Goal: Obtain resource: Obtain resource

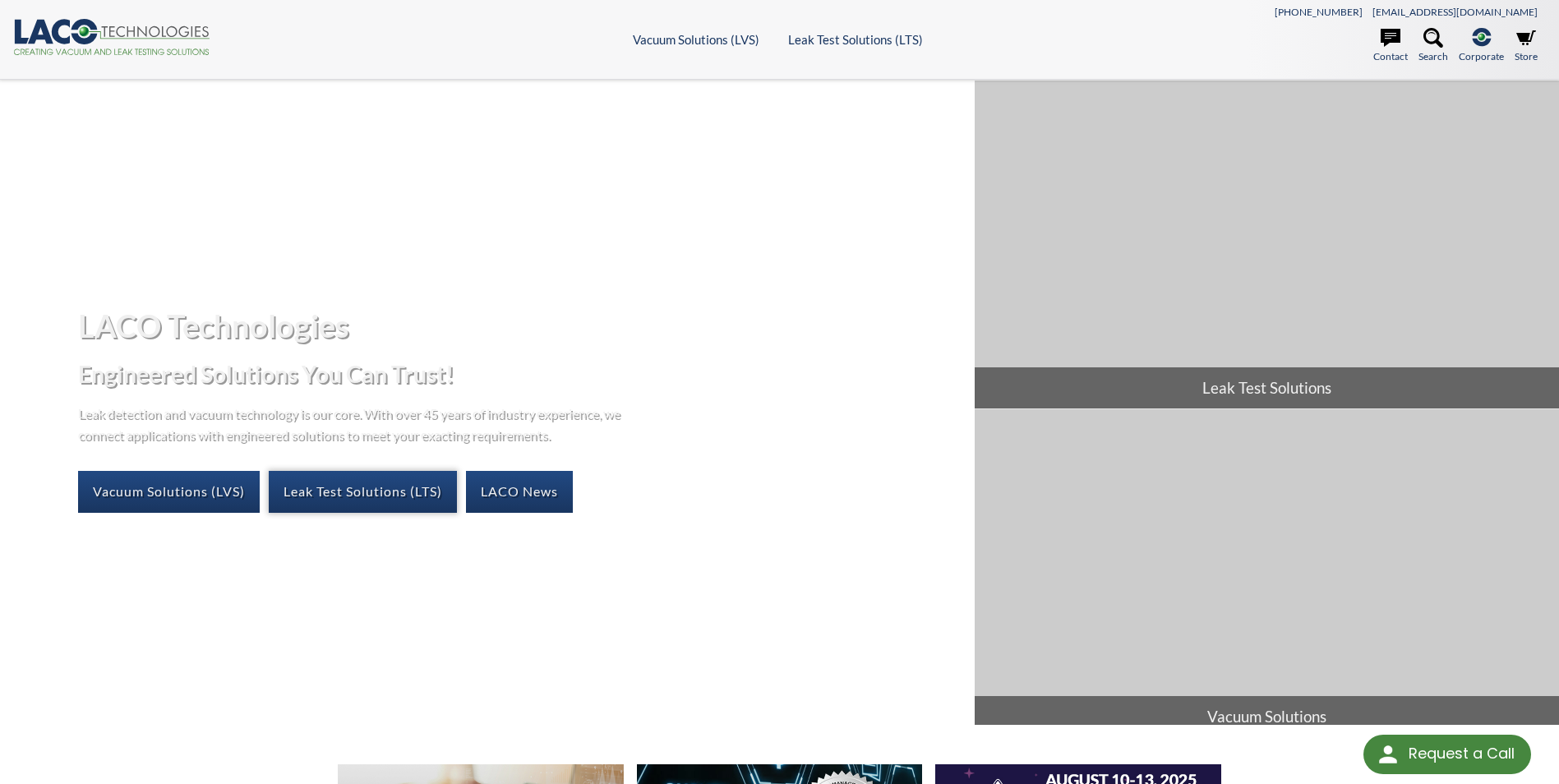
click at [354, 499] on link "Leak Test Solutions (LTS)" at bounding box center [363, 491] width 189 height 41
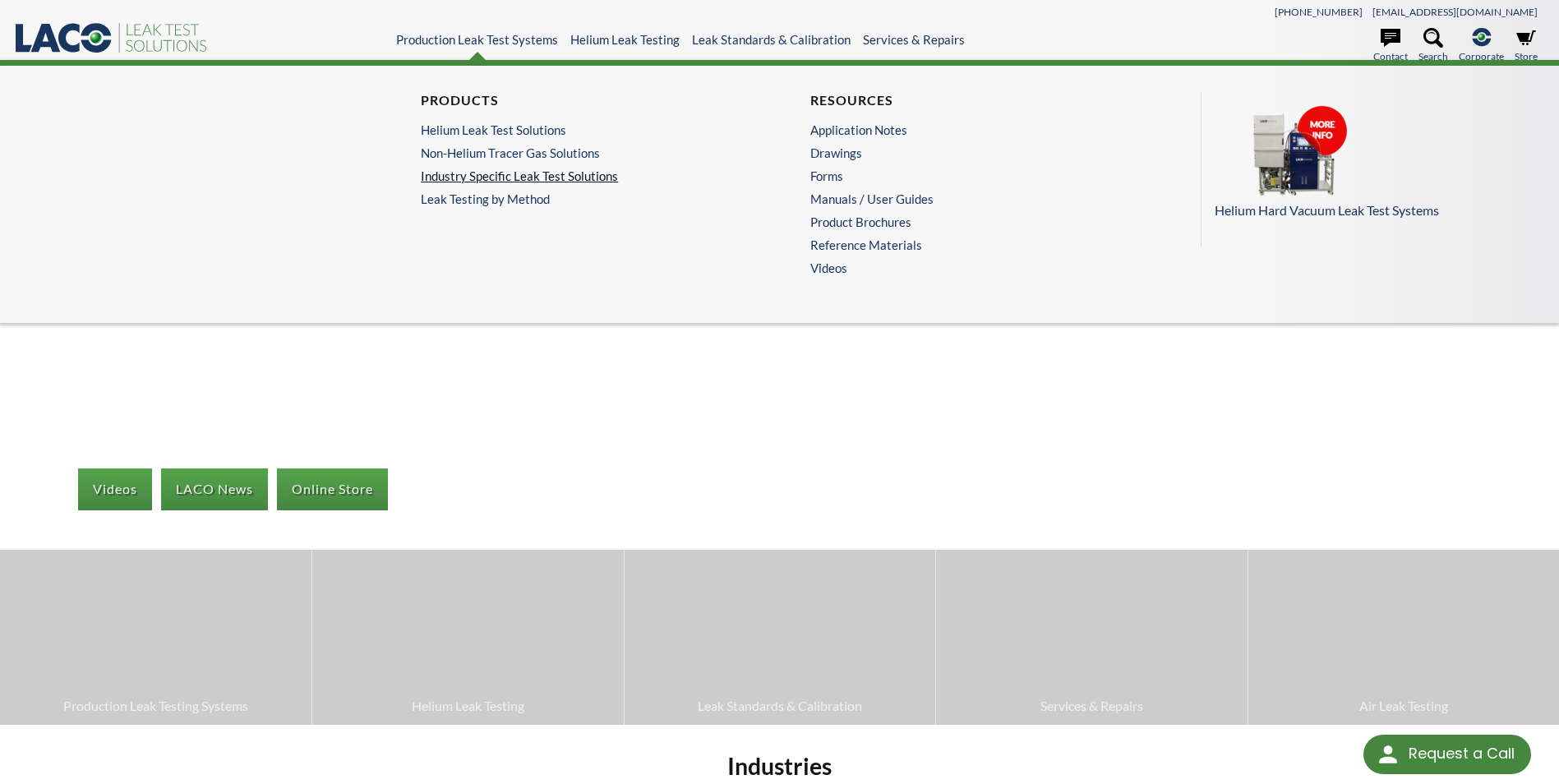
click at [524, 170] on link "Industry Specific Leak Test Solutions" at bounding box center [580, 176] width 319 height 15
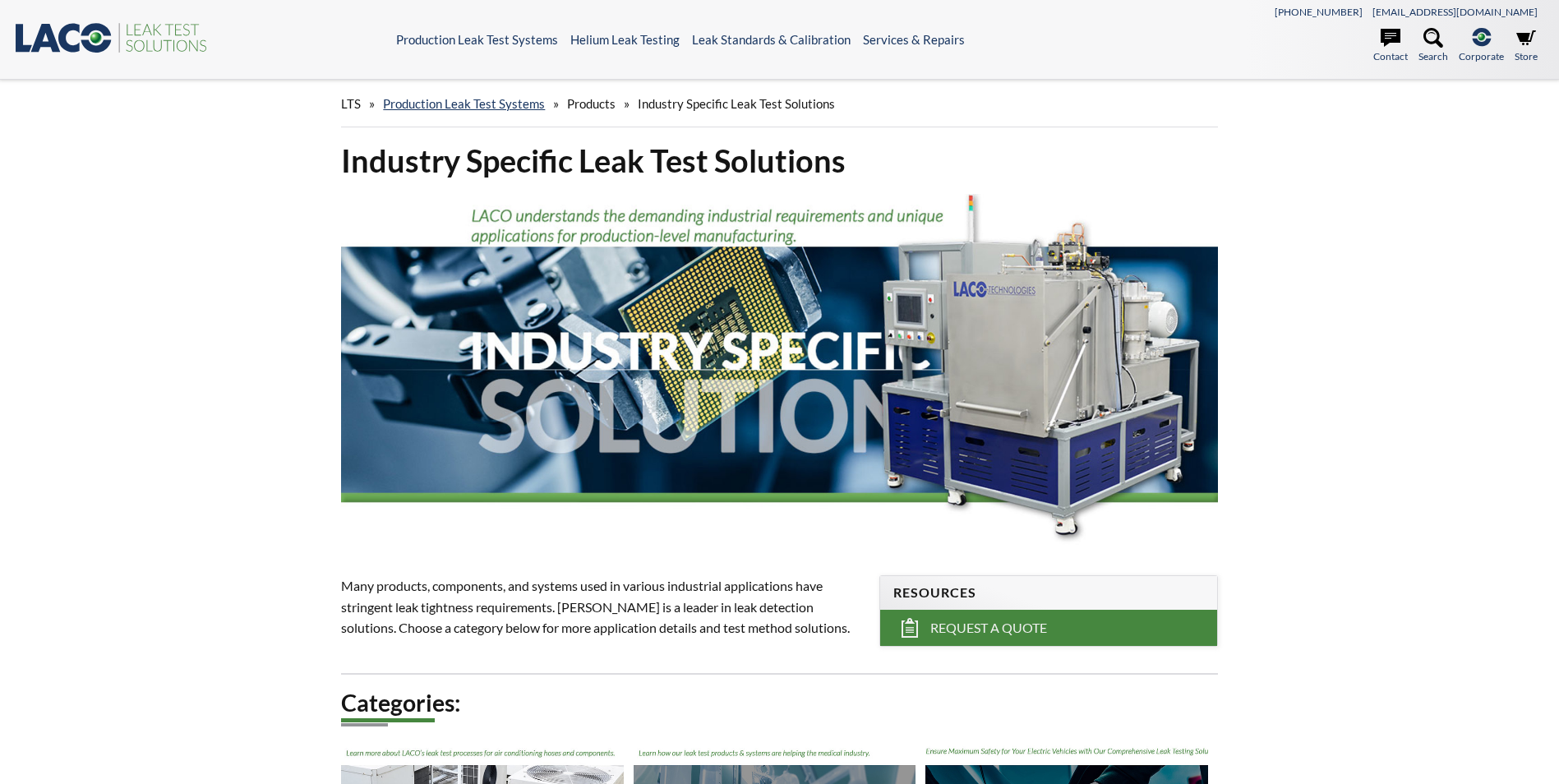
select select "Language Translate Widget"
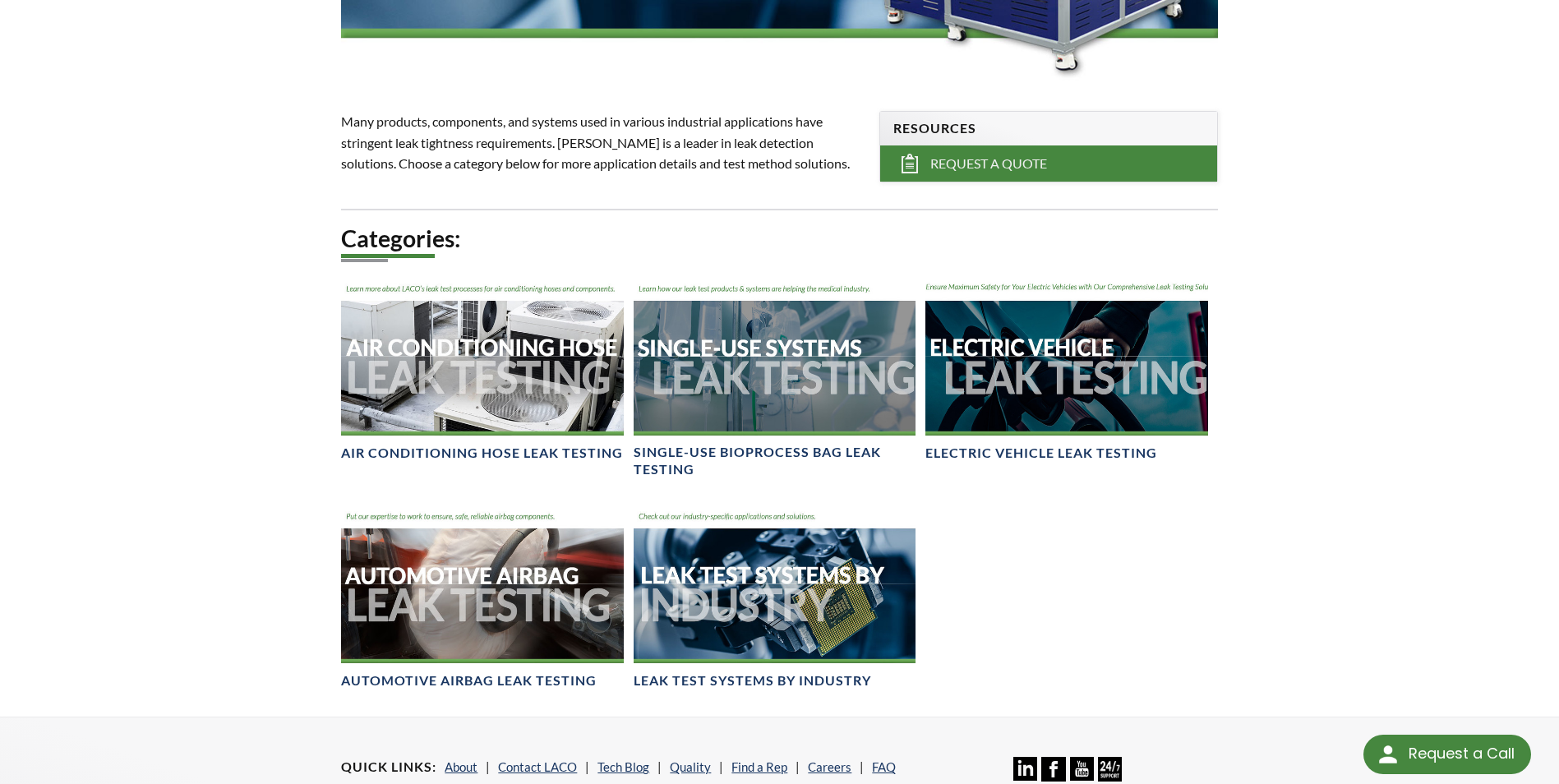
scroll to position [493, 0]
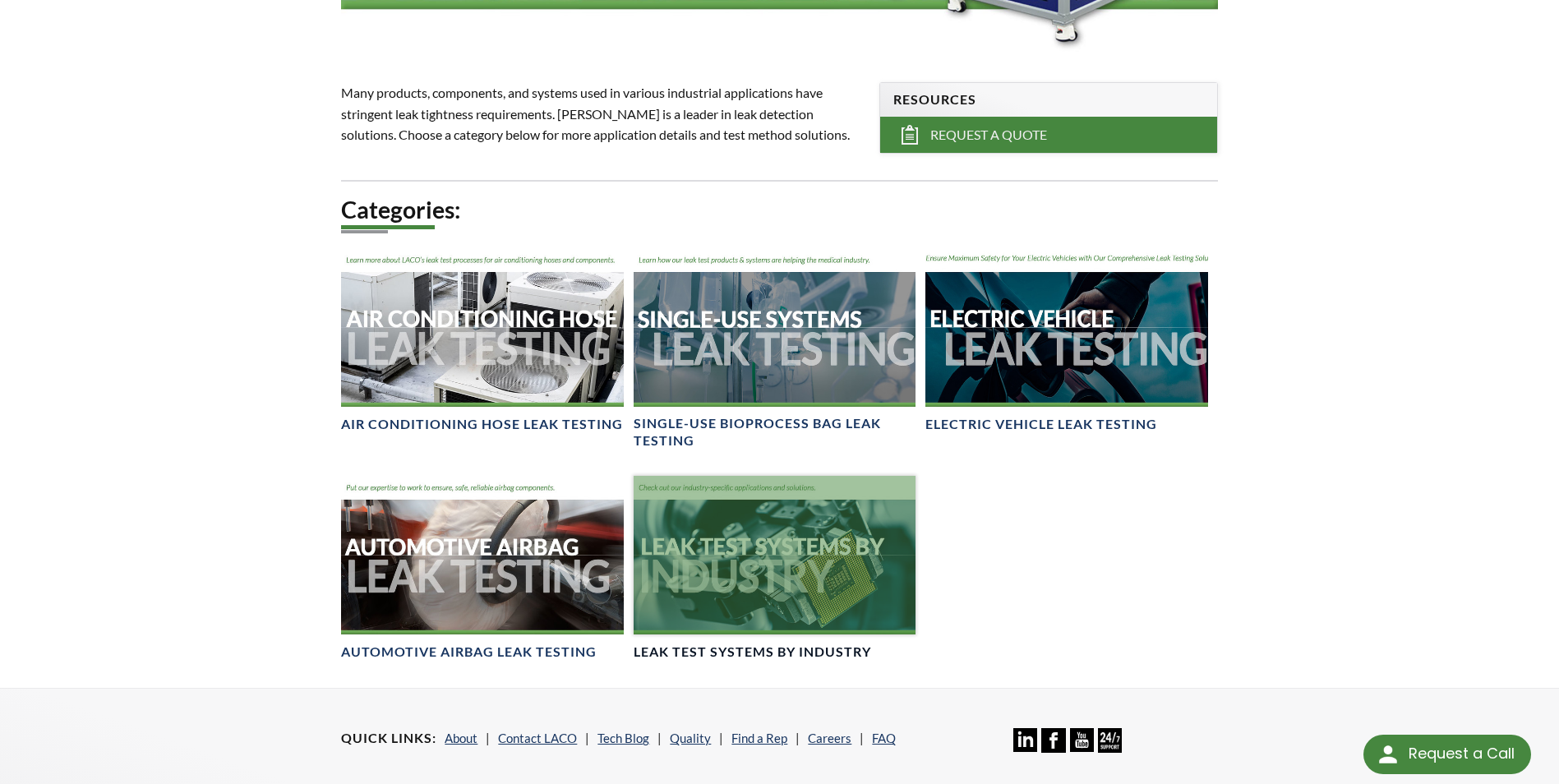
click at [702, 636] on link "Leak Test Systems by Industry" at bounding box center [775, 568] width 282 height 185
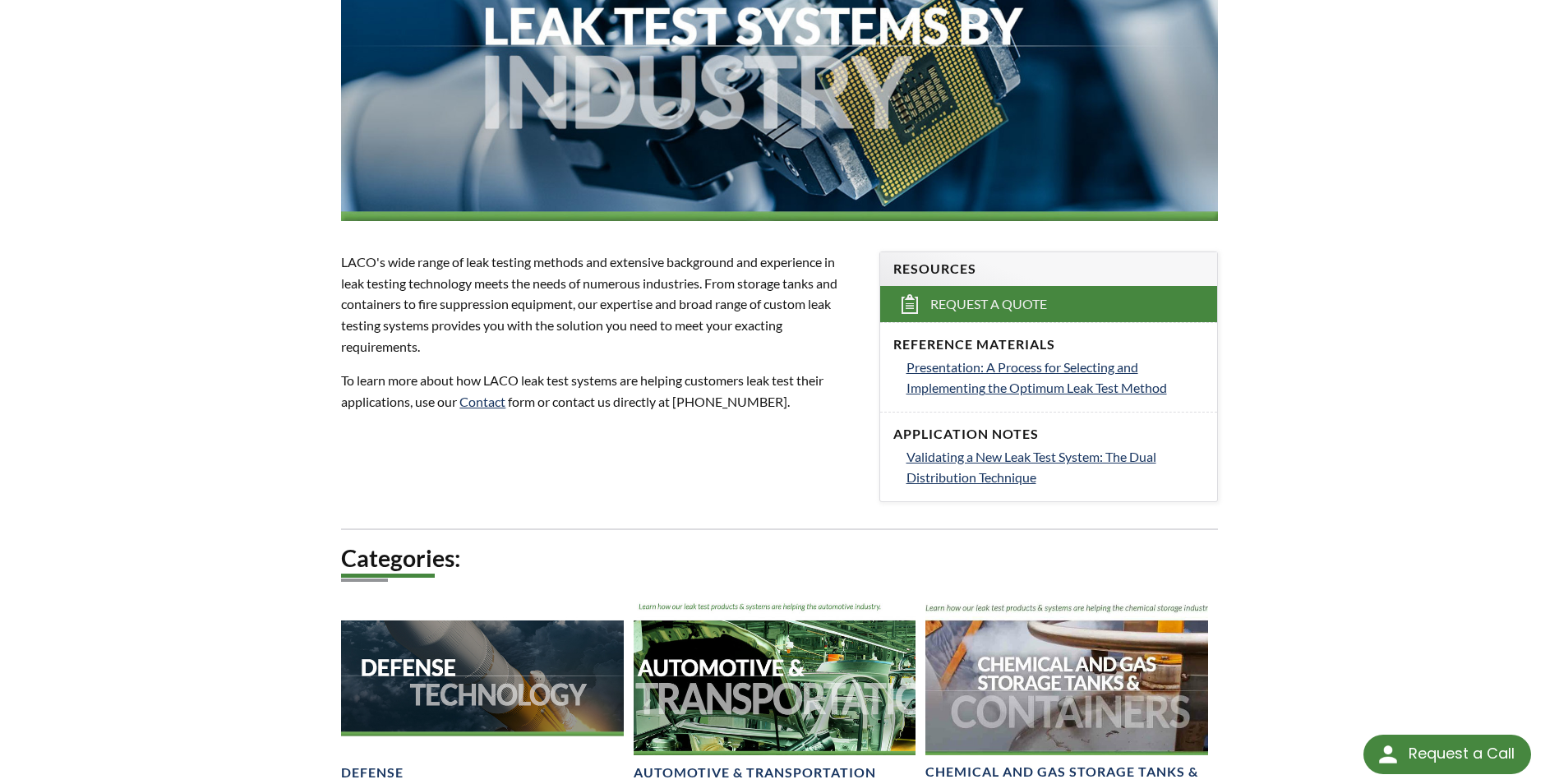
scroll to position [329, 0]
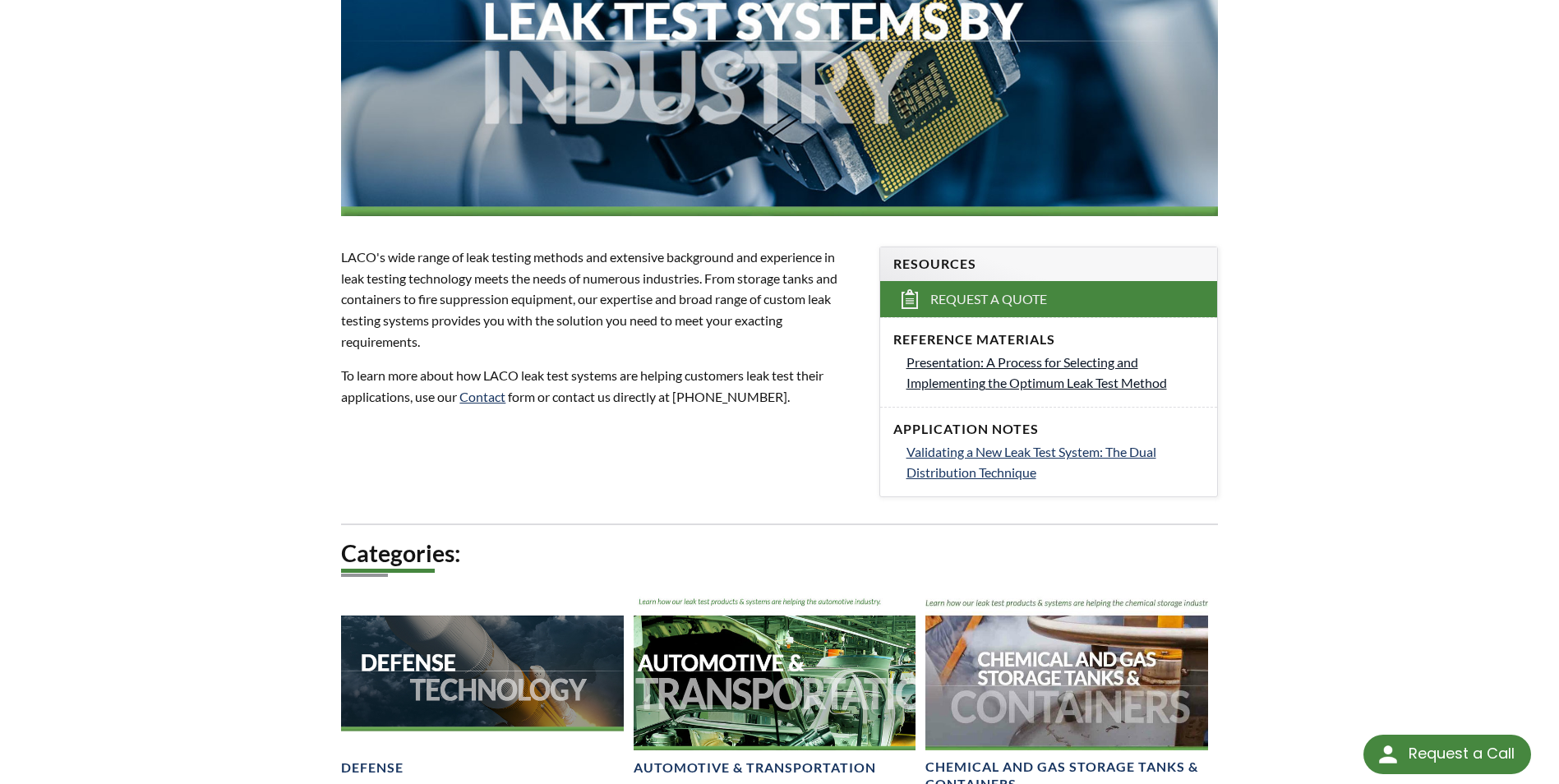
click at [986, 359] on span "Presentation: A Process for Selecting and Implementing the Optimum Leak Test Me…" at bounding box center [1037, 372] width 261 height 37
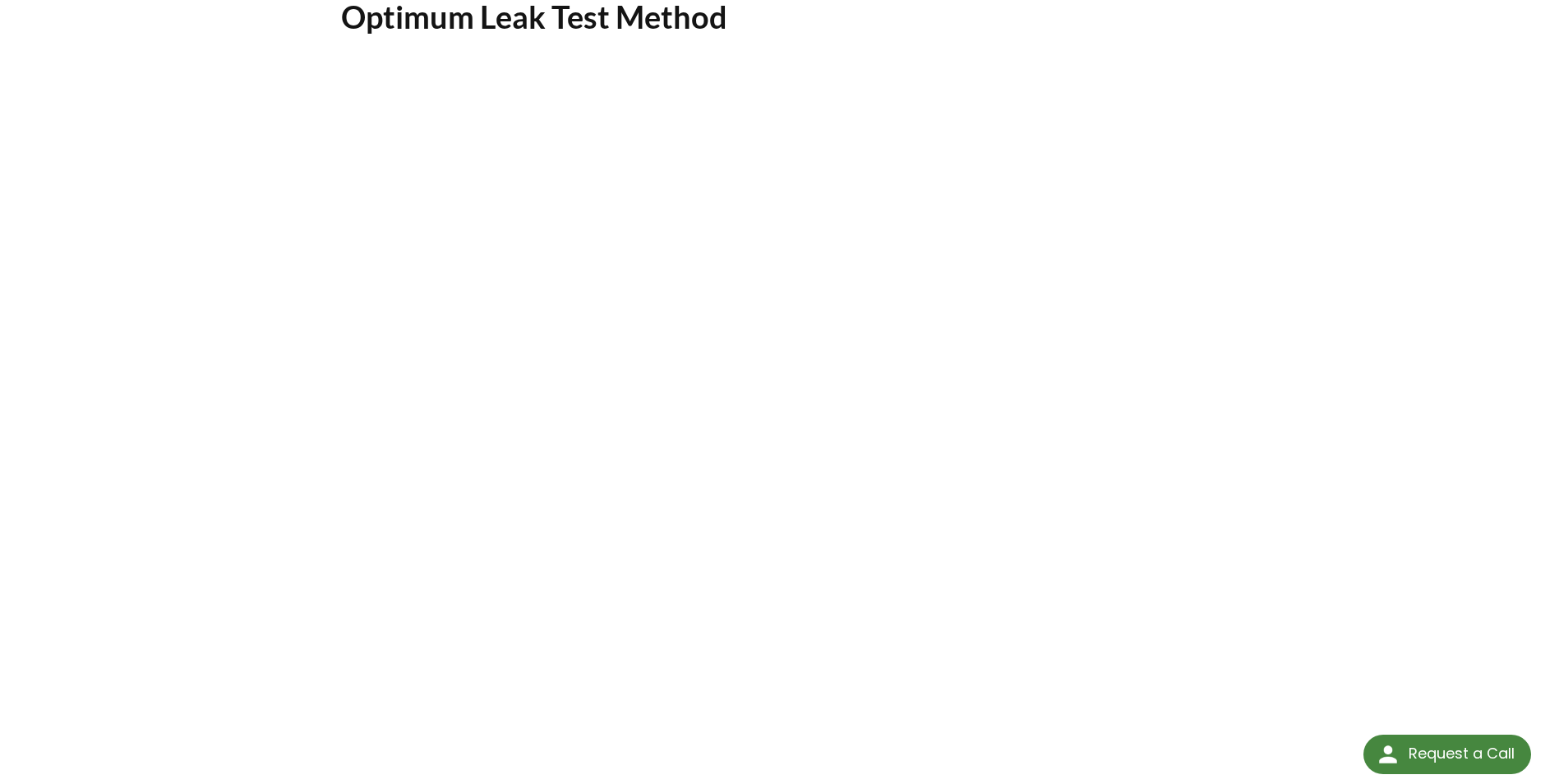
scroll to position [164, 0]
click at [158, 342] on div "Presentation: A Process for Selecting and Implementing the Optimum Leak Test Me…" at bounding box center [779, 410] width 1559 height 989
